Goal: Task Accomplishment & Management: Use online tool/utility

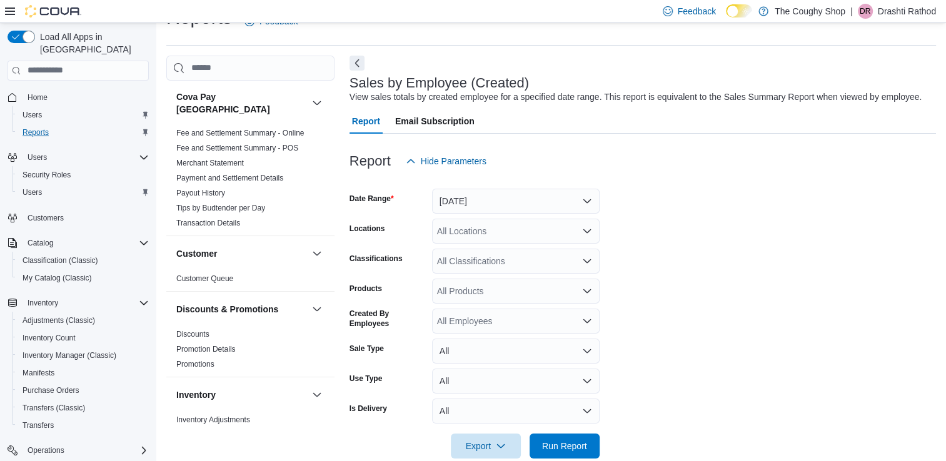
scroll to position [29, 0]
click at [32, 128] on span "Reports" at bounding box center [36, 133] width 26 height 10
drag, startPoint x: 465, startPoint y: 219, endPoint x: 466, endPoint y: 208, distance: 11.3
click at [466, 208] on form "Date Range [DATE] Locations All Locations Classifications All Classifications P…" at bounding box center [642, 315] width 586 height 285
click at [466, 208] on button "[DATE]" at bounding box center [516, 200] width 168 height 25
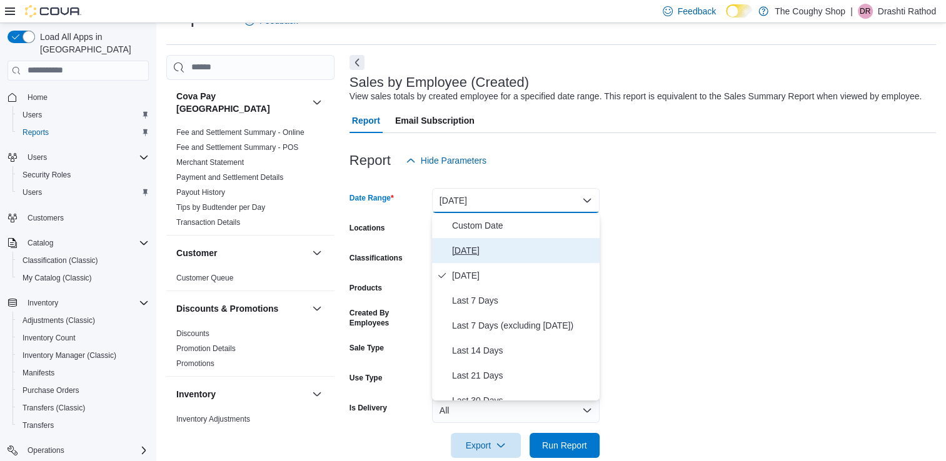
click at [491, 256] on span "Today" at bounding box center [523, 250] width 143 height 15
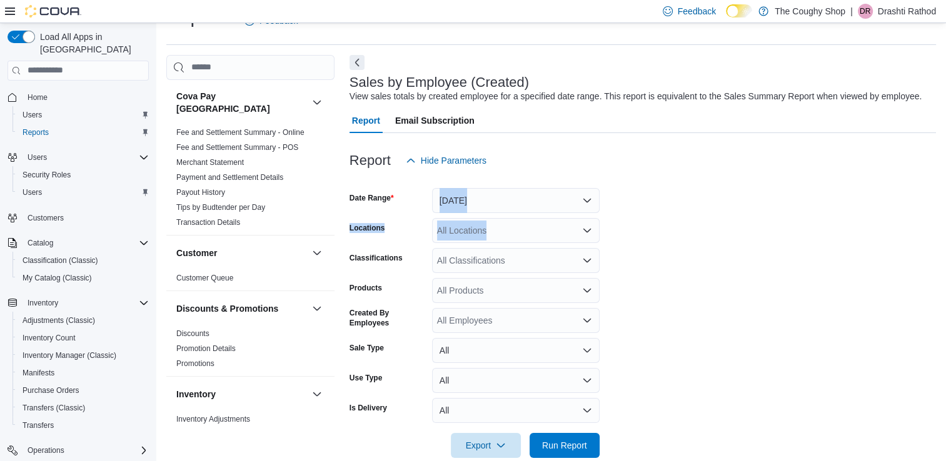
scroll to position [50, 0]
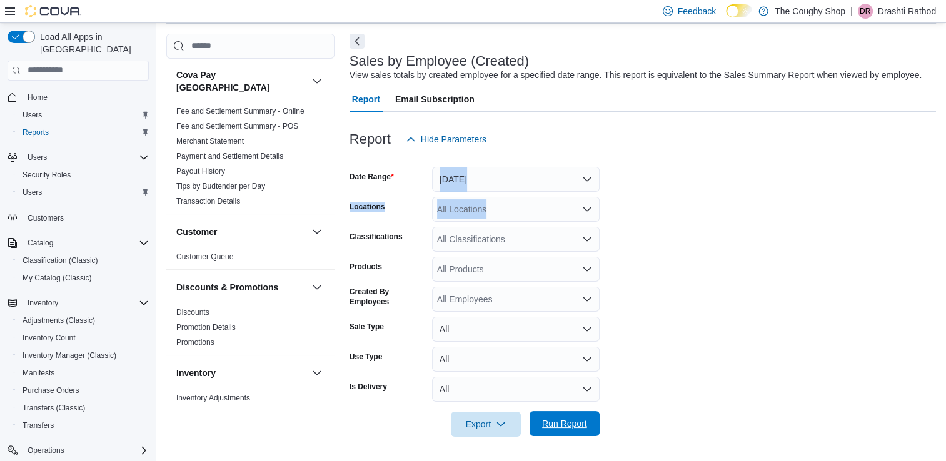
click at [551, 414] on span "Run Report" at bounding box center [564, 423] width 55 height 25
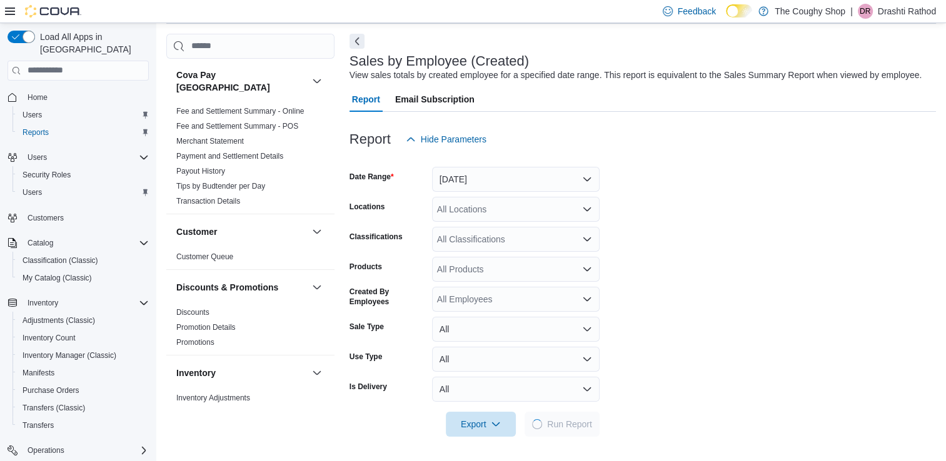
click at [644, 301] on form "Date Range Today Locations All Locations Classifications All Classifications Pr…" at bounding box center [642, 294] width 586 height 285
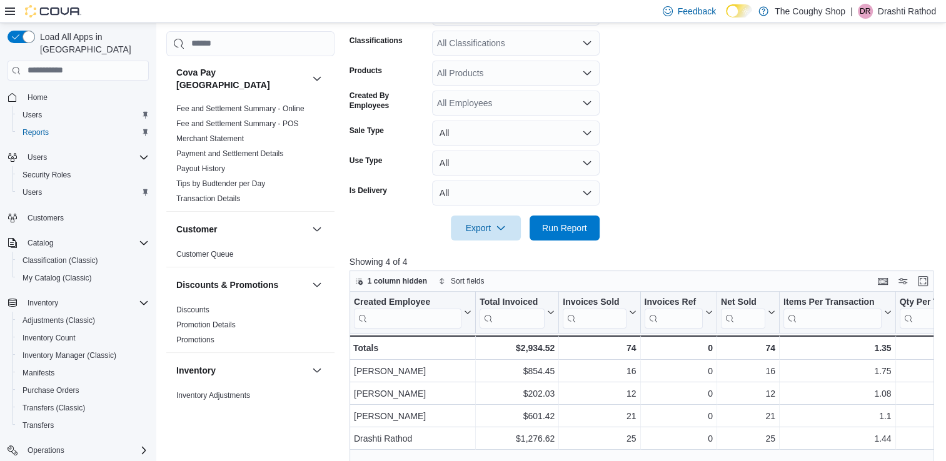
scroll to position [272, 0]
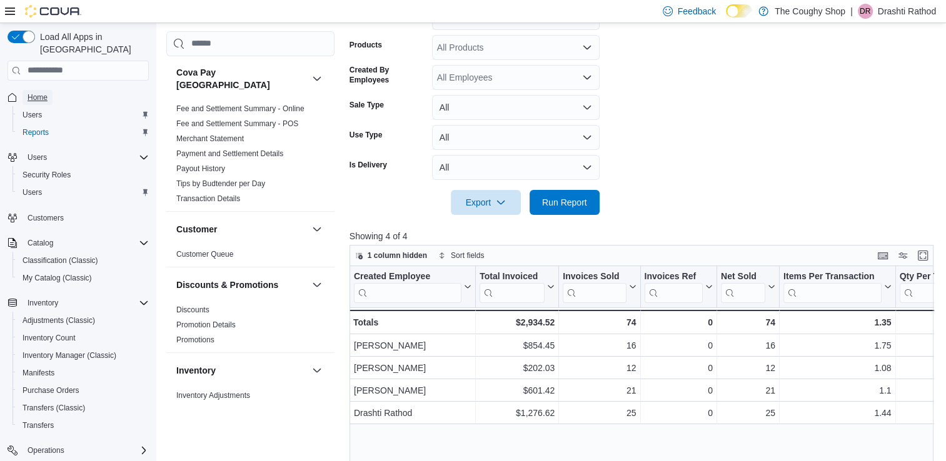
click at [30, 93] on span "Home" at bounding box center [38, 98] width 20 height 10
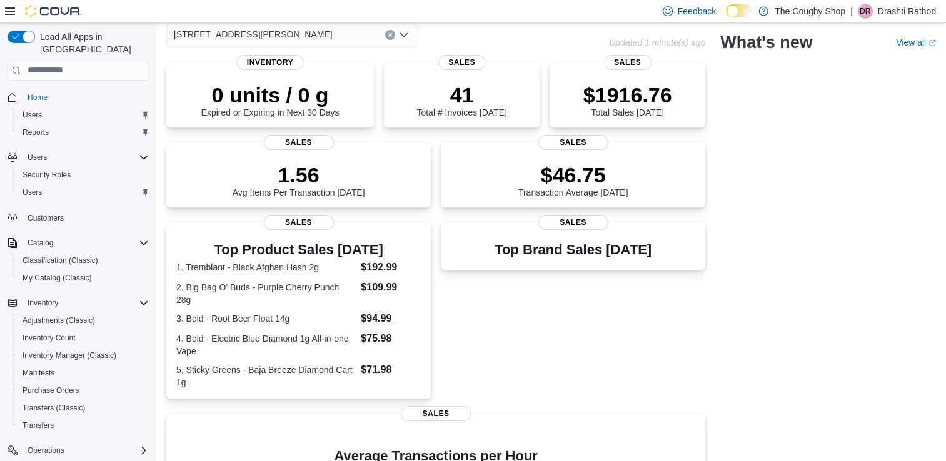
scroll to position [35, 0]
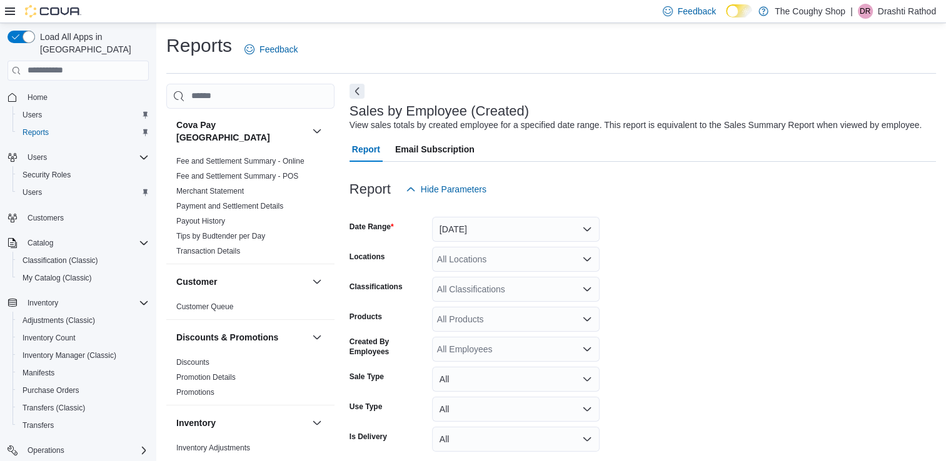
scroll to position [29, 0]
